Goal: Task Accomplishment & Management: Use online tool/utility

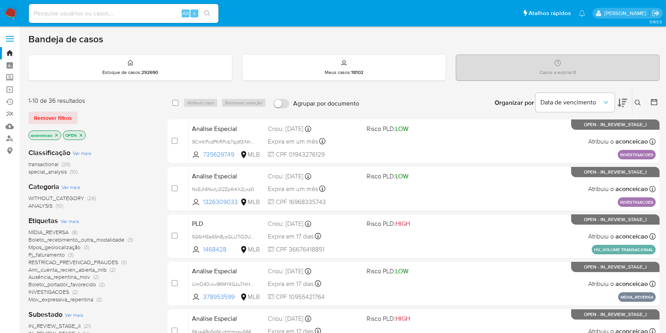
click at [642, 98] on button at bounding box center [639, 102] width 13 height 9
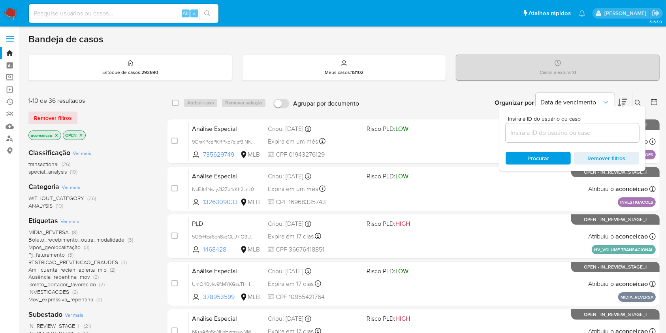
click at [640, 102] on icon at bounding box center [638, 103] width 6 height 6
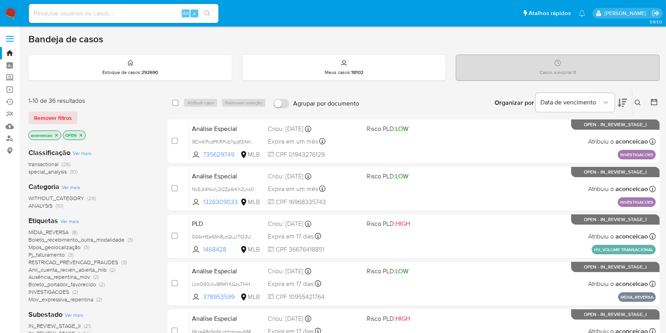
click at [638, 100] on icon at bounding box center [638, 103] width 6 height 6
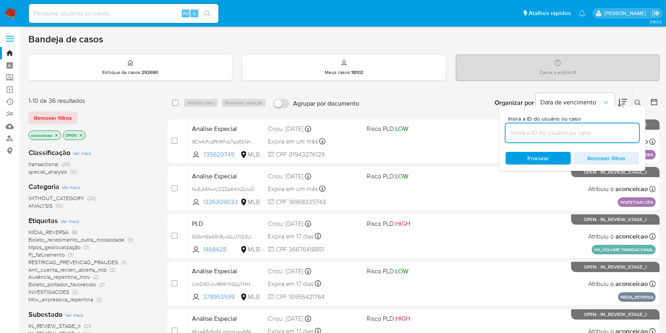
click at [591, 133] on input at bounding box center [573, 133] width 134 height 10
type input "UmO40vIw9ftMYKGzuTHH4HFA"
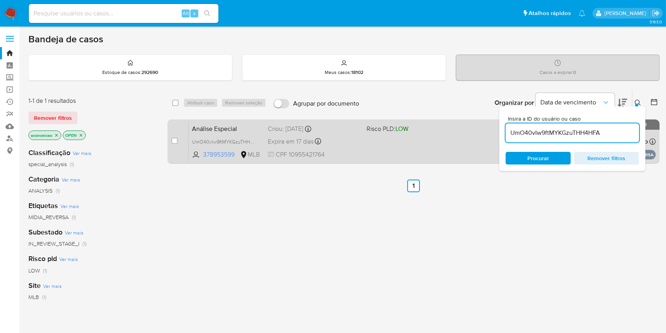
click at [477, 143] on div "Análise Especial UmO40vIw9ftMYKGzuTHH4HFA 378953599 MLB Risco PLD: LOW Criou: 1…" at bounding box center [422, 141] width 467 height 40
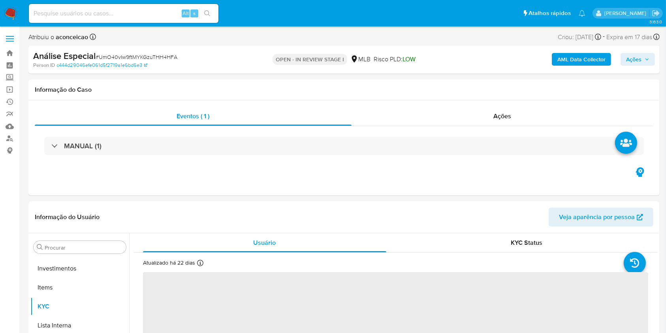
scroll to position [429, 0]
select select "10"
